Goal: Information Seeking & Learning: Learn about a topic

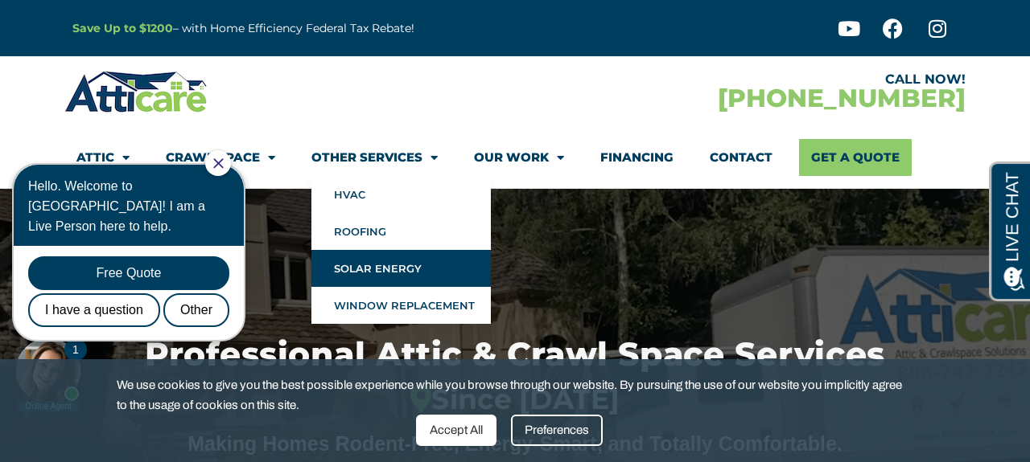
click at [375, 269] on link "Solar Energy" at bounding box center [400, 268] width 179 height 37
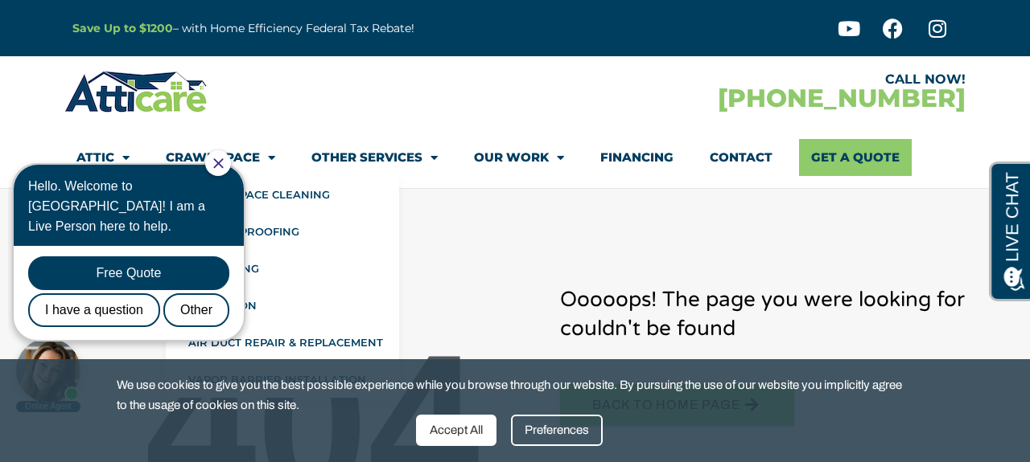
scroll to position [36, 0]
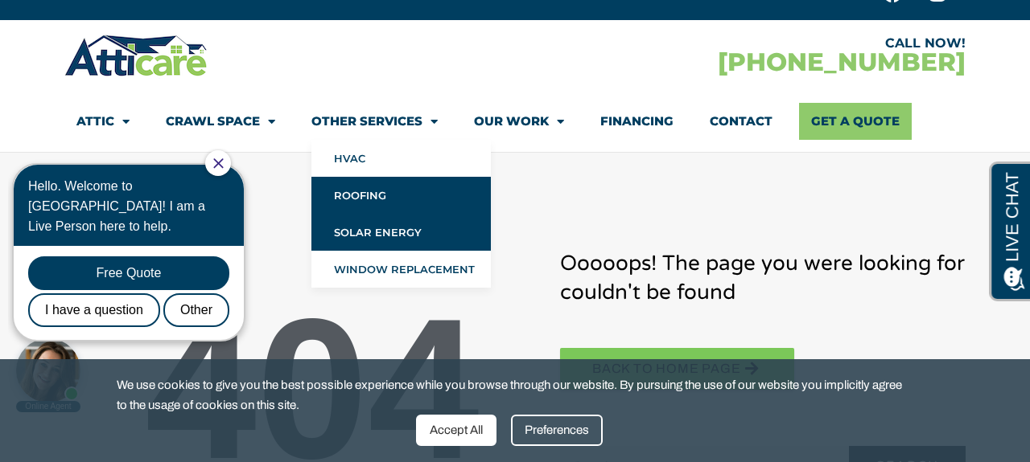
click at [355, 191] on link "Roofing" at bounding box center [400, 195] width 179 height 37
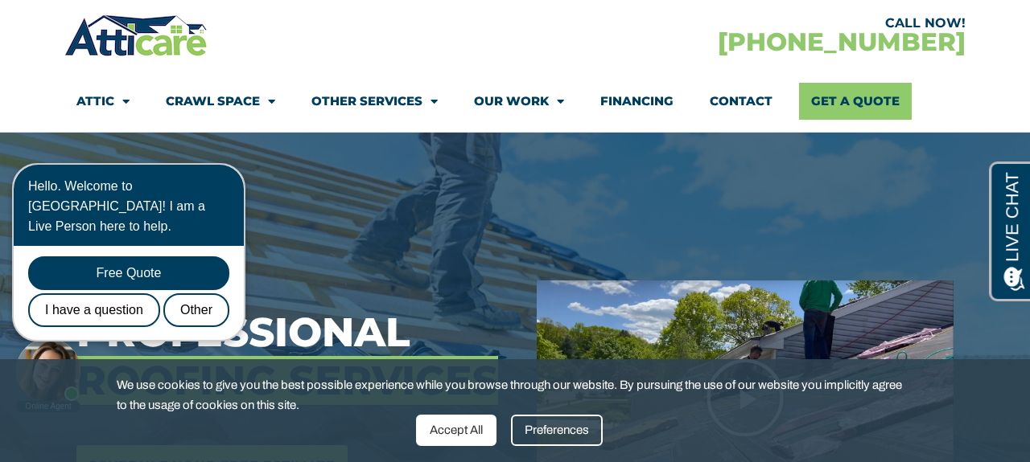
scroll to position [107, 0]
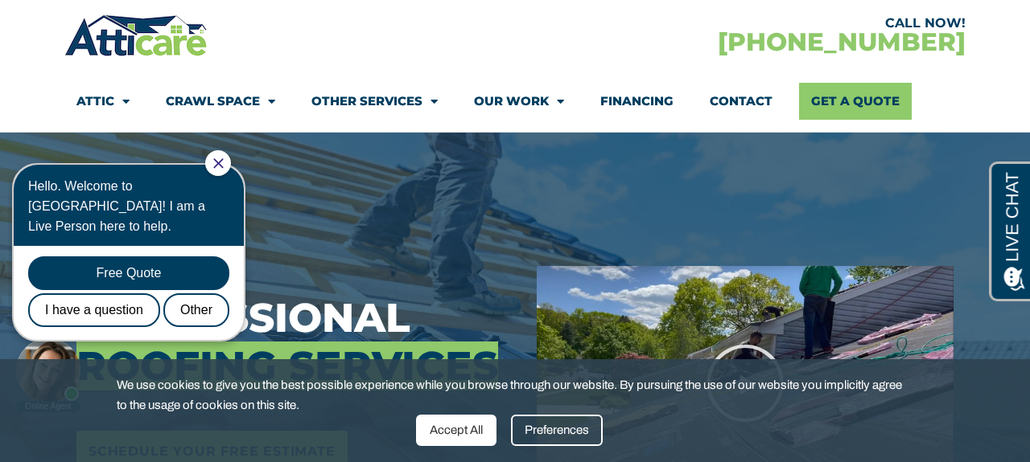
click at [224, 167] on icon "Close Chat" at bounding box center [218, 163] width 10 height 10
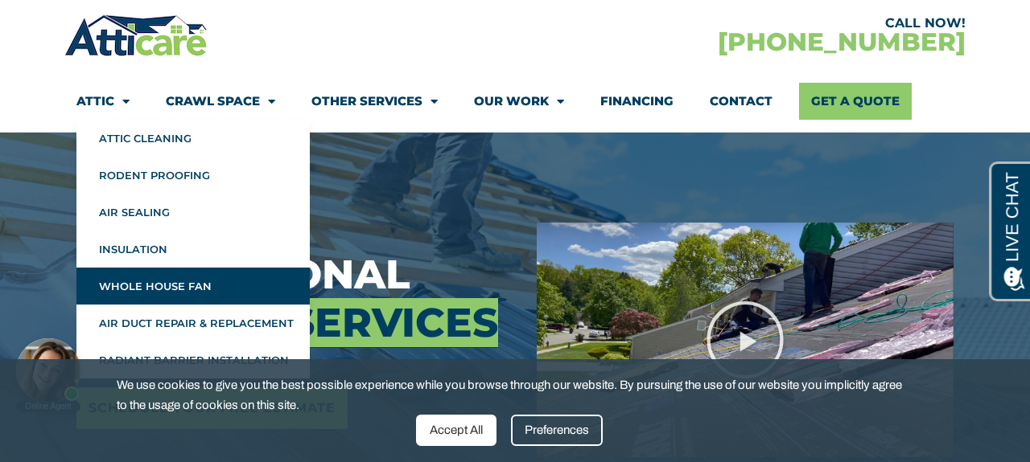
scroll to position [156, 0]
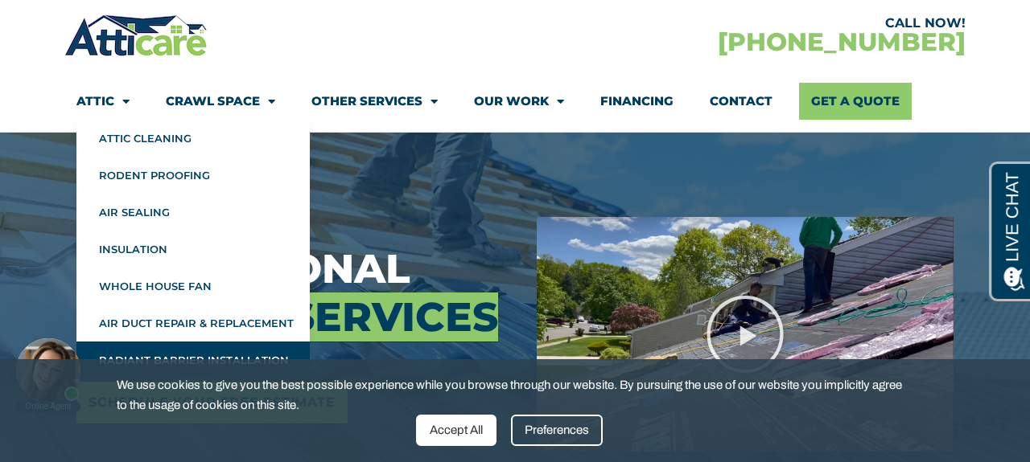
click at [198, 351] on link "Radiant Barrier Installation" at bounding box center [192, 360] width 233 height 37
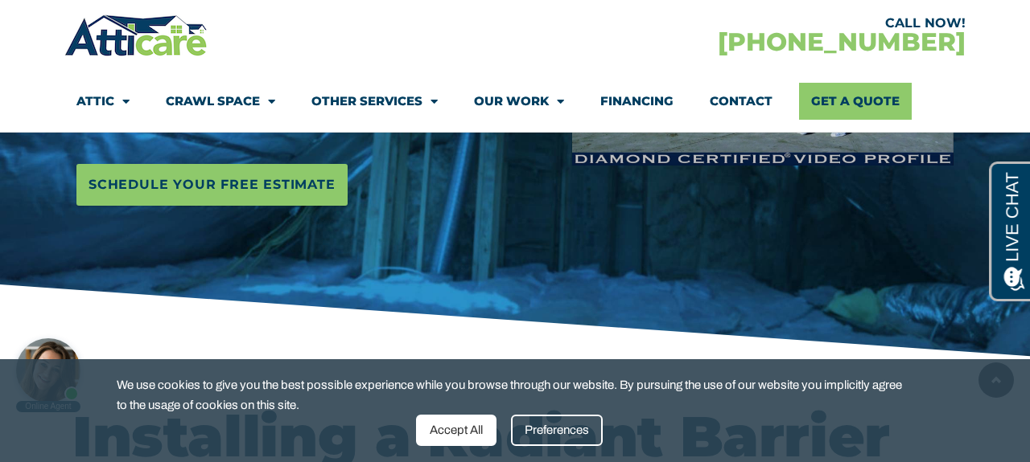
scroll to position [435, 0]
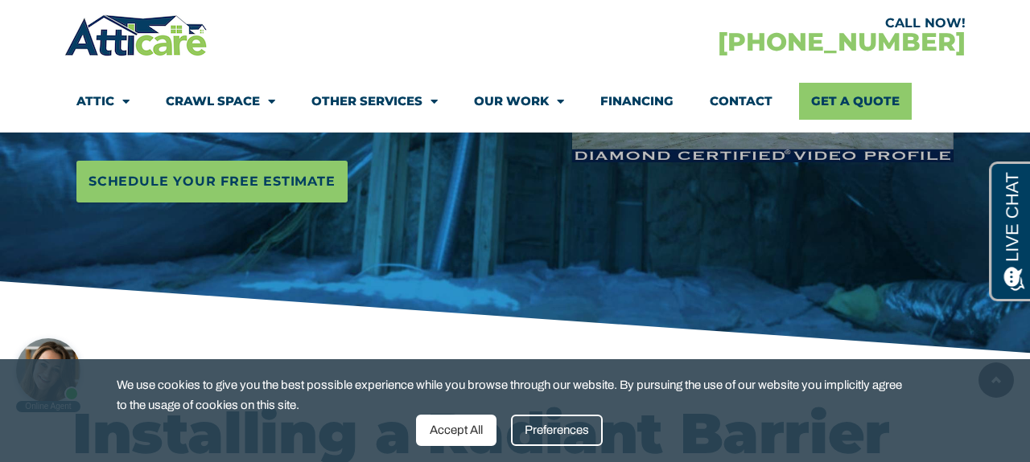
click at [441, 442] on div "Accept All" at bounding box center [456, 430] width 80 height 31
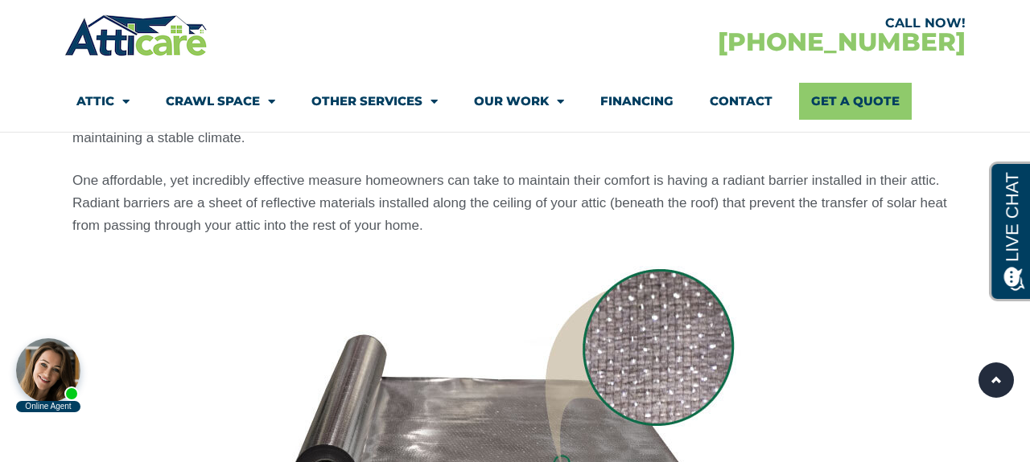
scroll to position [1198, 0]
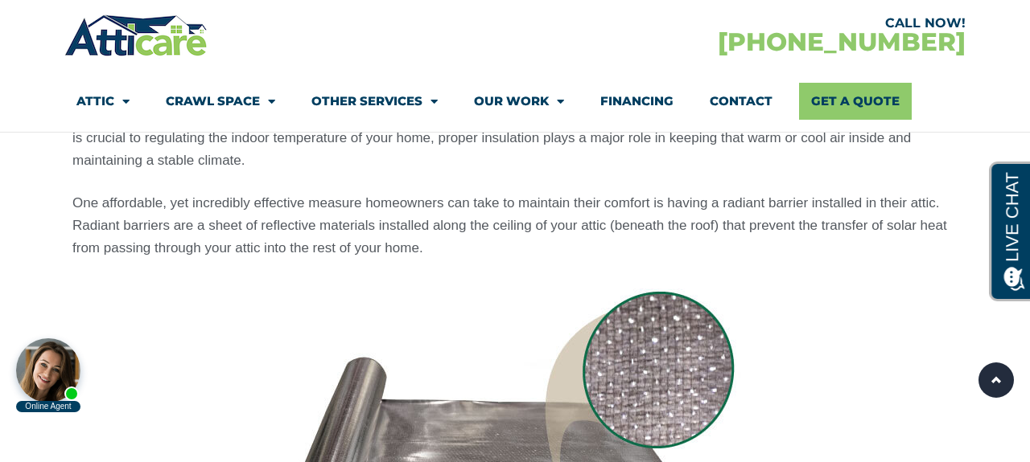
click at [755, 102] on link "Contact" at bounding box center [740, 101] width 63 height 37
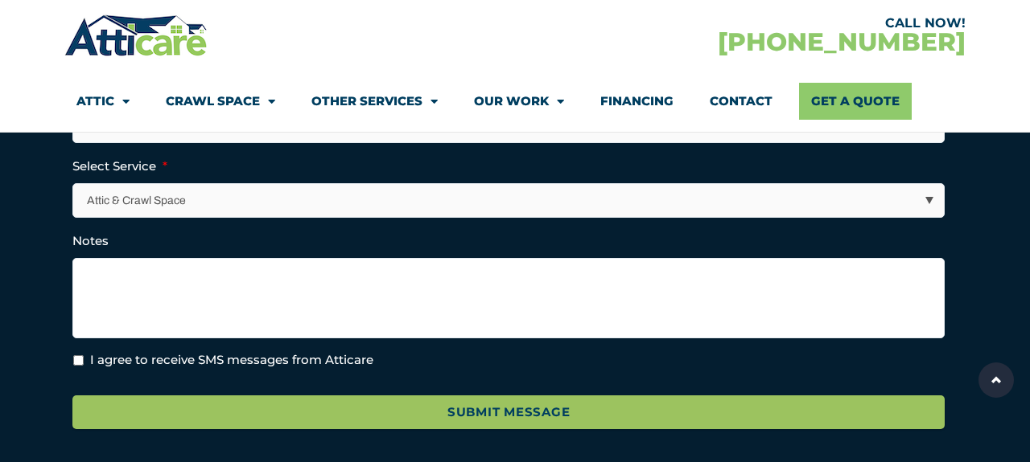
scroll to position [597, 0]
